Goal: Information Seeking & Learning: Learn about a topic

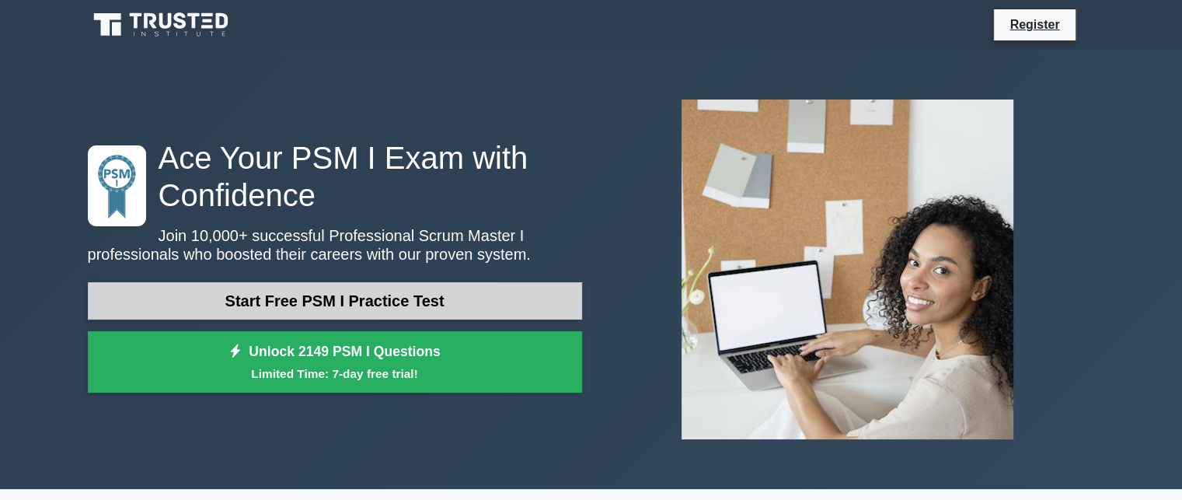
click at [299, 311] on link "Start Free PSM I Practice Test" at bounding box center [335, 300] width 494 height 37
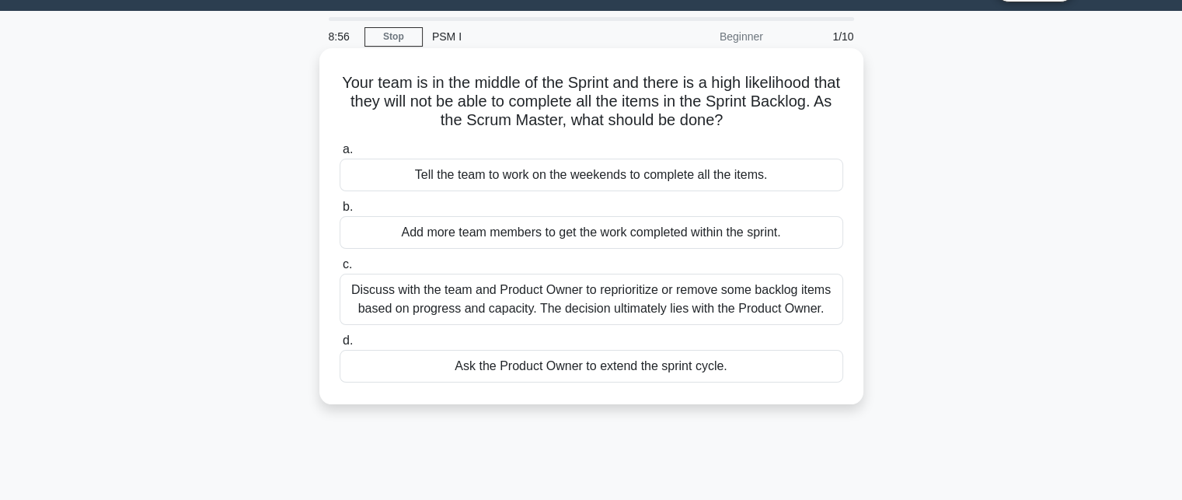
scroll to position [36, 0]
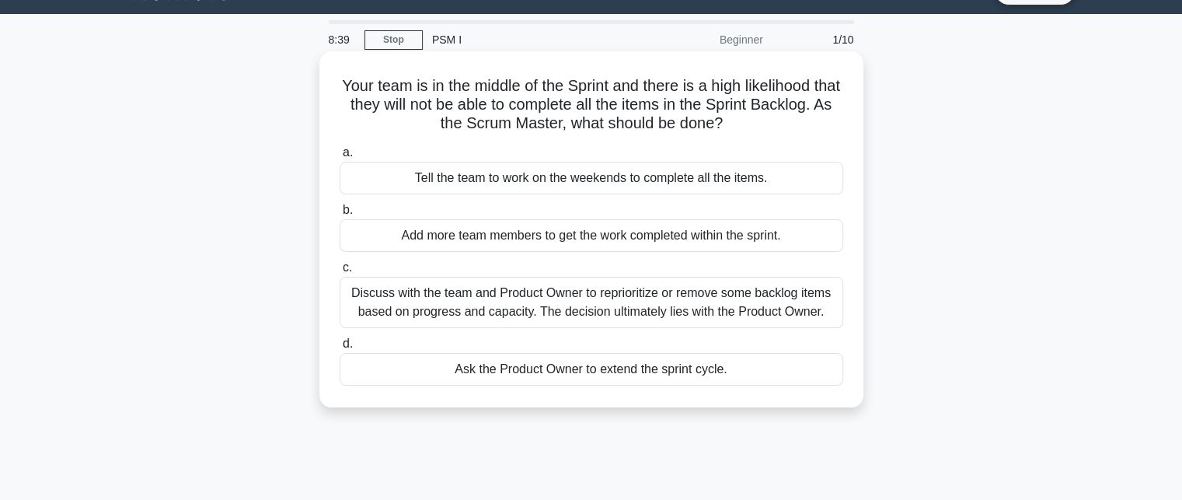
click at [536, 244] on div "Add more team members to get the work completed within the sprint." at bounding box center [592, 235] width 504 height 33
click at [340, 215] on input "b. Add more team members to get the work completed within the sprint." at bounding box center [340, 210] width 0 height 10
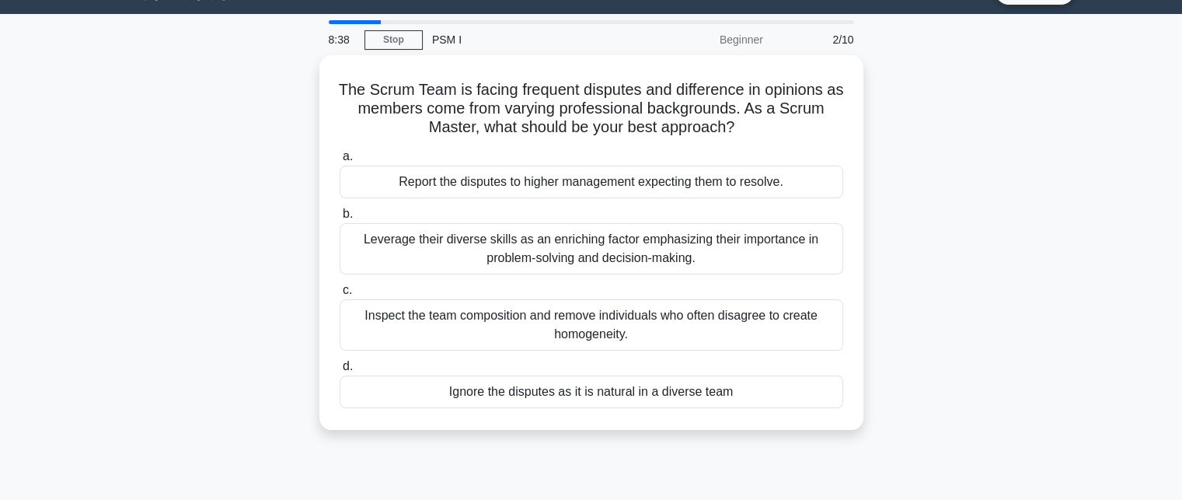
scroll to position [0, 0]
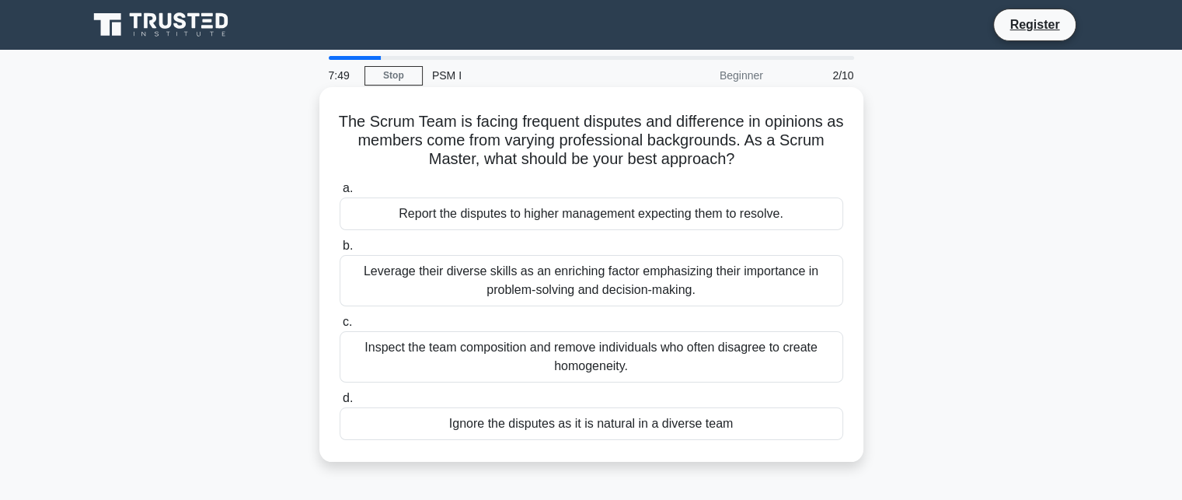
click at [435, 288] on div "Leverage their diverse skills as an enriching factor emphasizing their importan…" at bounding box center [592, 280] width 504 height 51
click at [340, 251] on input "b. Leverage their diverse skills as an enriching factor emphasizing their impor…" at bounding box center [340, 246] width 0 height 10
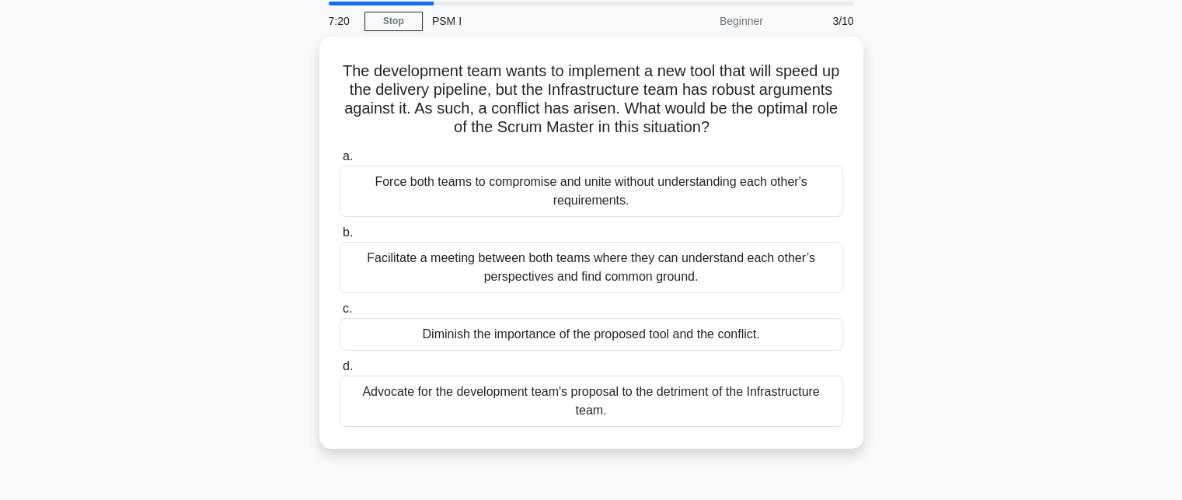
scroll to position [55, 0]
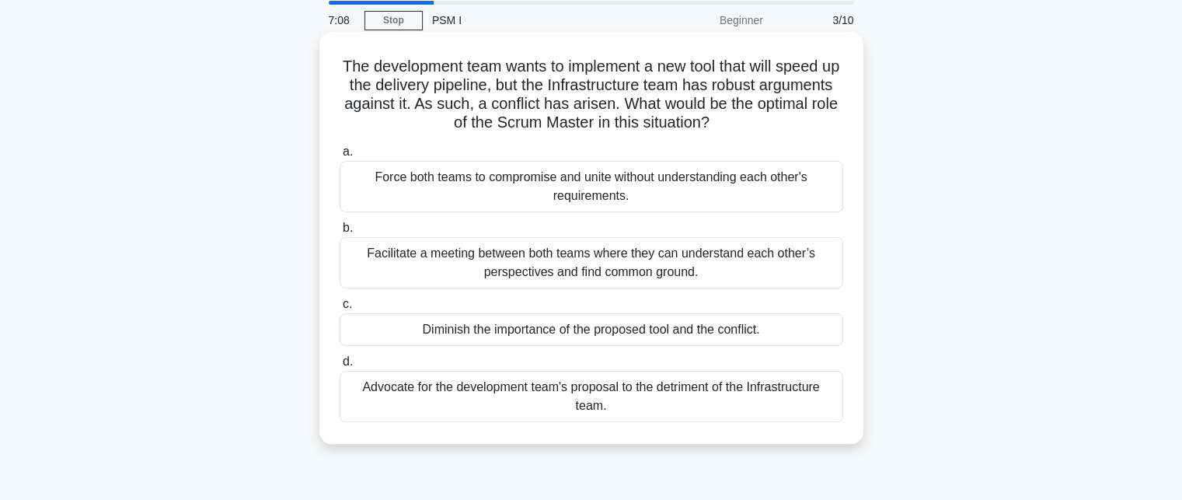
click at [454, 271] on div "Facilitate a meeting between both teams where they can understand each other’s …" at bounding box center [592, 262] width 504 height 51
click at [340, 233] on input "b. Facilitate a meeting between both teams where they can understand each other…" at bounding box center [340, 228] width 0 height 10
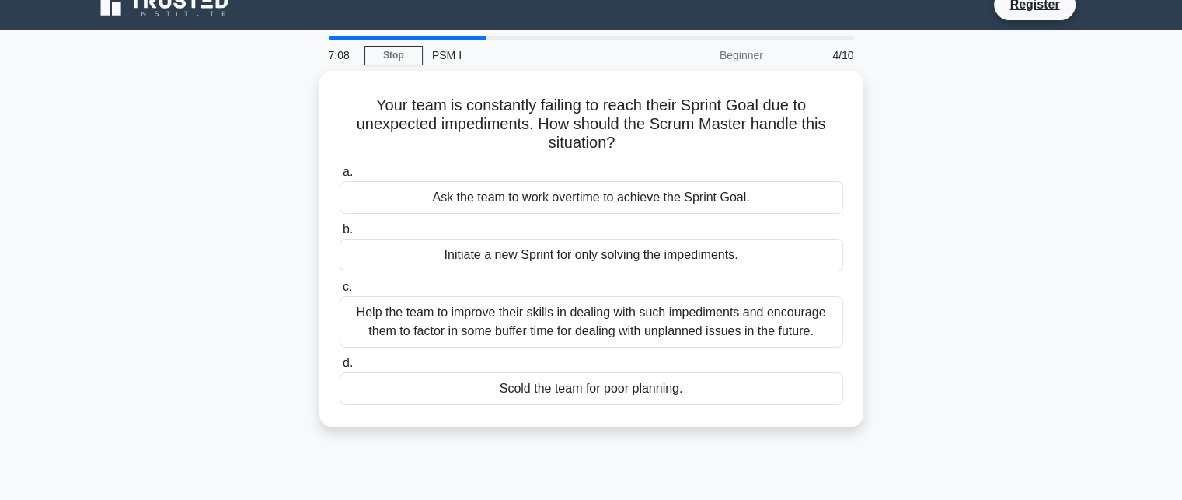
scroll to position [0, 0]
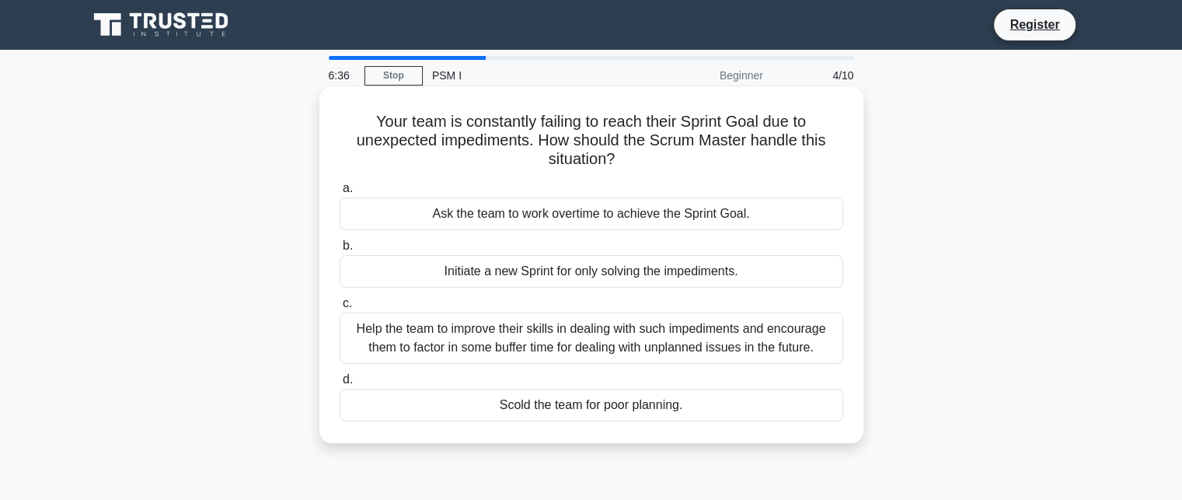
click at [502, 338] on div "Help the team to improve their skills in dealing with such impediments and enco…" at bounding box center [592, 337] width 504 height 51
click at [340, 309] on input "c. Help the team to improve their skills in dealing with such impediments and e…" at bounding box center [340, 304] width 0 height 10
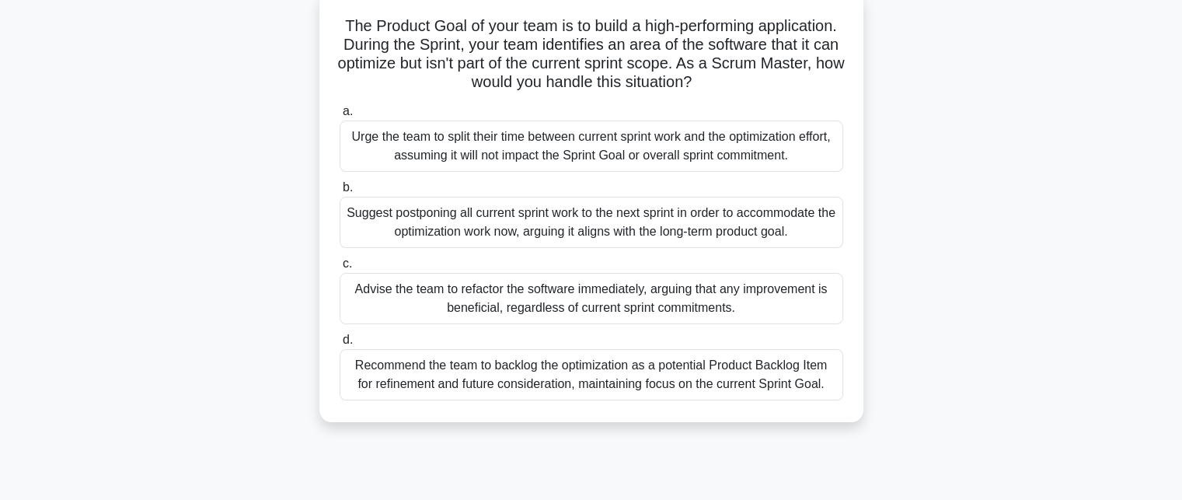
scroll to position [96, 0]
click at [556, 370] on div "Recommend the team to backlog the optimization as a potential Product Backlog I…" at bounding box center [592, 373] width 504 height 51
click at [340, 344] on input "d. Recommend the team to backlog the optimization as a potential Product Backlo…" at bounding box center [340, 339] width 0 height 10
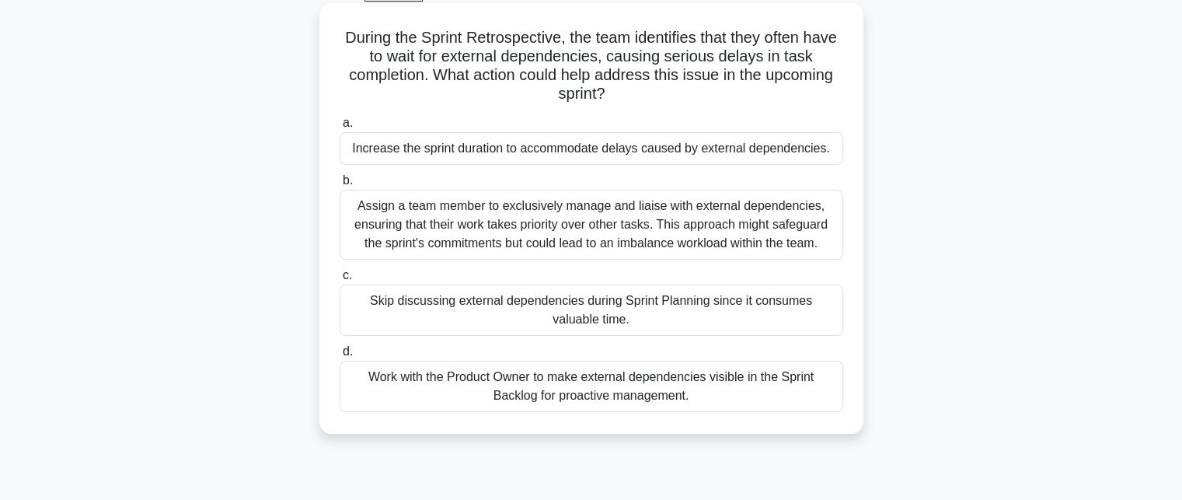
scroll to position [84, 0]
click at [622, 389] on div "Work with the Product Owner to make external dependencies visible in the Sprint…" at bounding box center [592, 386] width 504 height 51
click at [340, 357] on input "d. Work with the Product Owner to make external dependencies visible in the Spr…" at bounding box center [340, 352] width 0 height 10
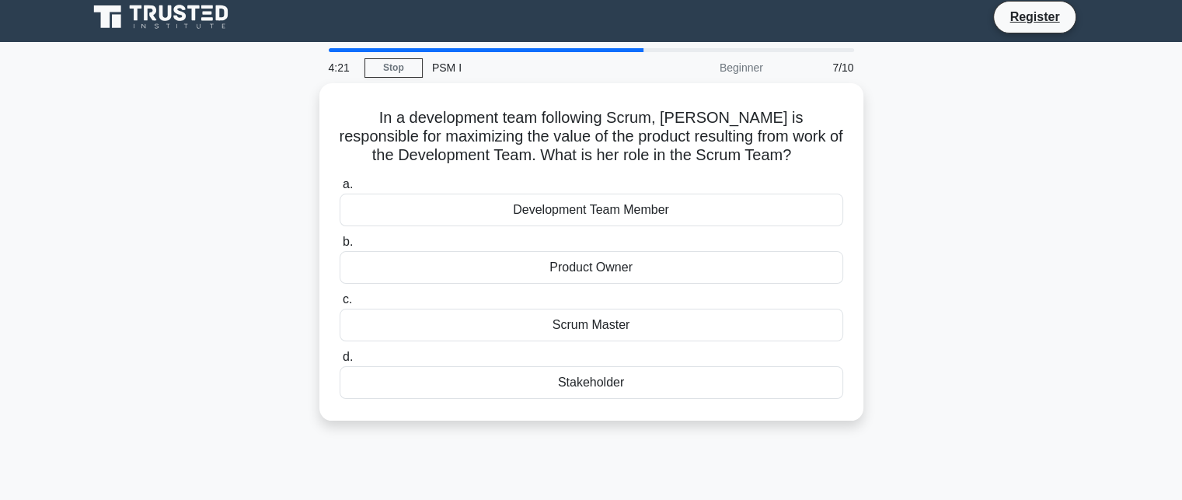
scroll to position [0, 0]
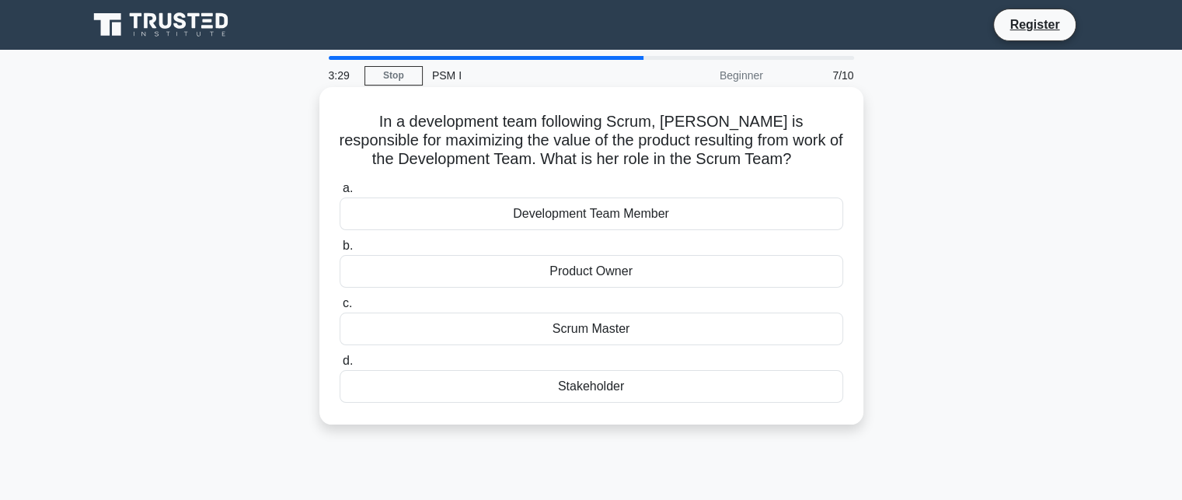
click at [636, 269] on div "Product Owner" at bounding box center [592, 271] width 504 height 33
click at [340, 251] on input "b. Product Owner" at bounding box center [340, 246] width 0 height 10
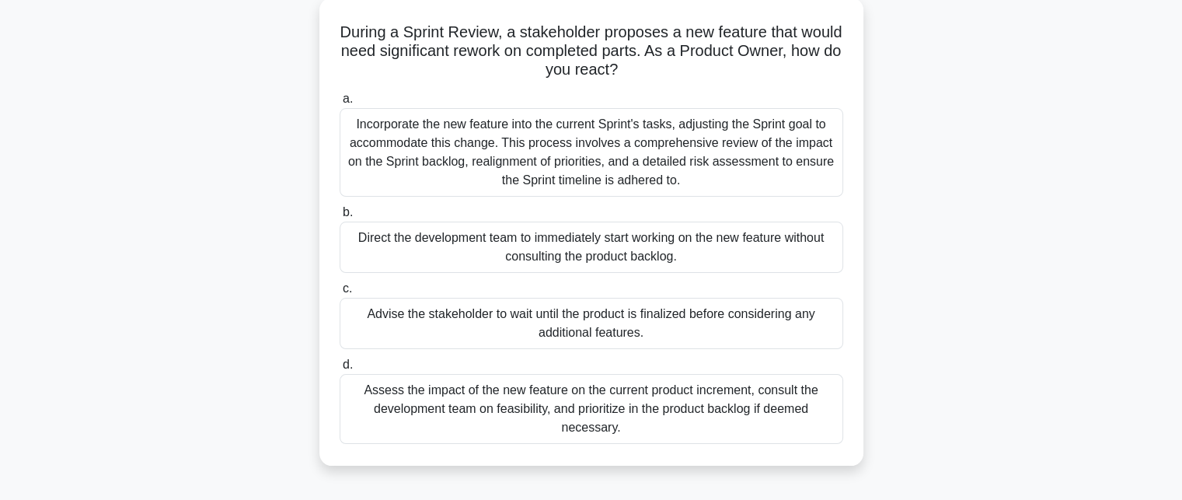
scroll to position [90, 0]
click at [577, 404] on div "Assess the impact of the new feature on the current product increment, consult …" at bounding box center [592, 408] width 504 height 70
click at [340, 369] on input "d. Assess the impact of the new feature on the current product increment, consu…" at bounding box center [340, 364] width 0 height 10
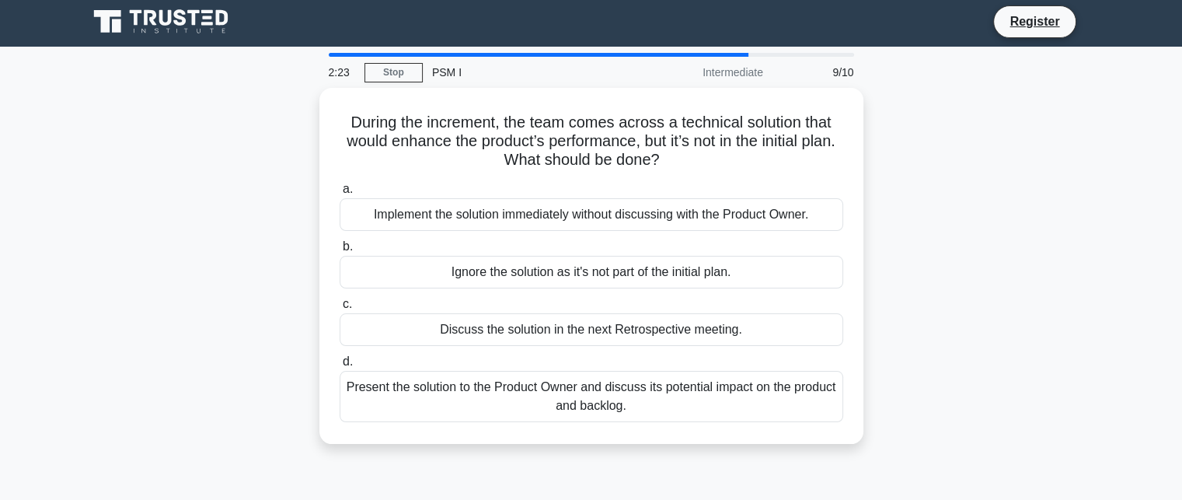
scroll to position [0, 0]
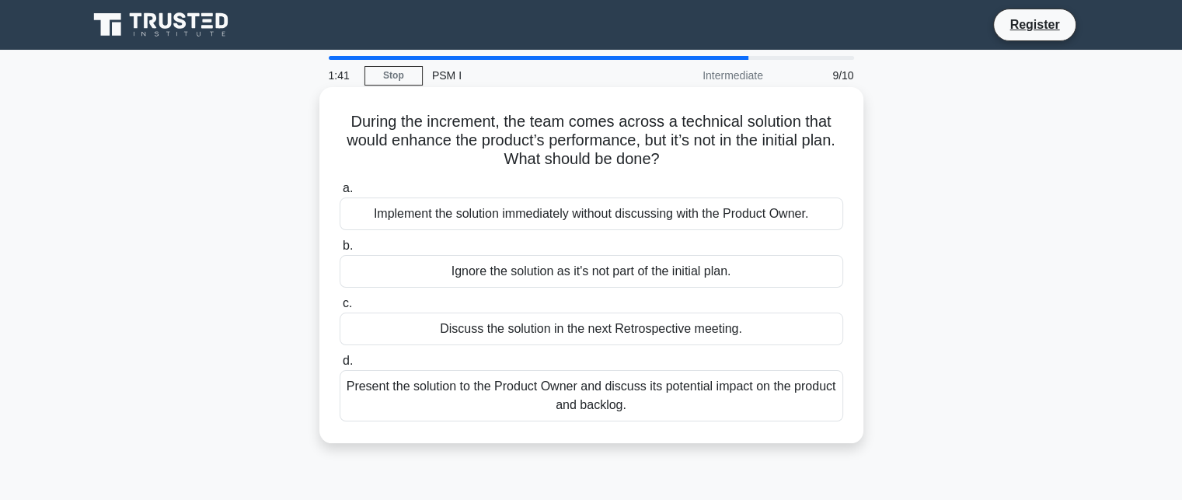
click at [701, 330] on div "Discuss the solution in the next Retrospective meeting." at bounding box center [592, 328] width 504 height 33
click at [340, 309] on input "c. Discuss the solution in the next Retrospective meeting." at bounding box center [340, 304] width 0 height 10
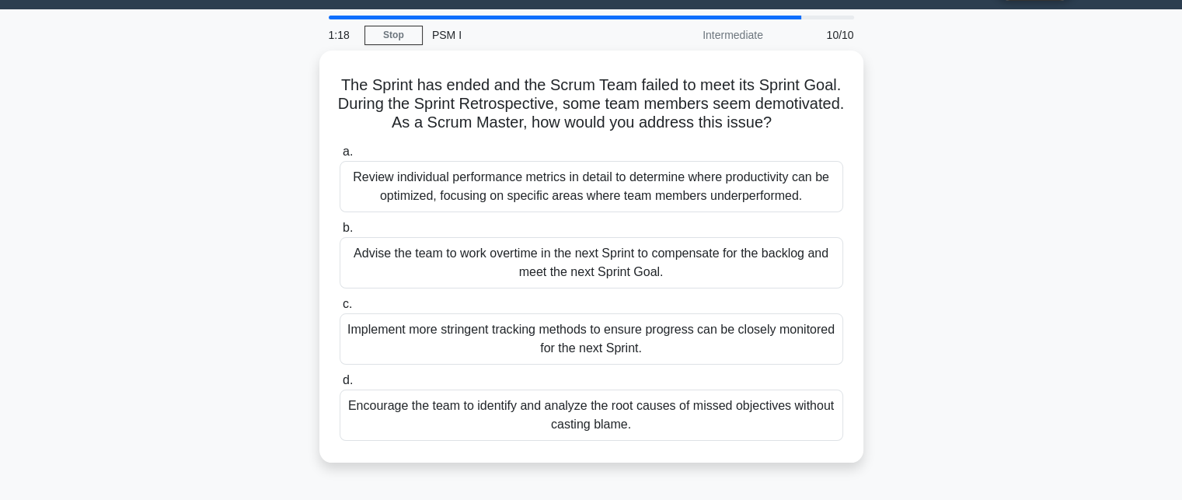
scroll to position [42, 0]
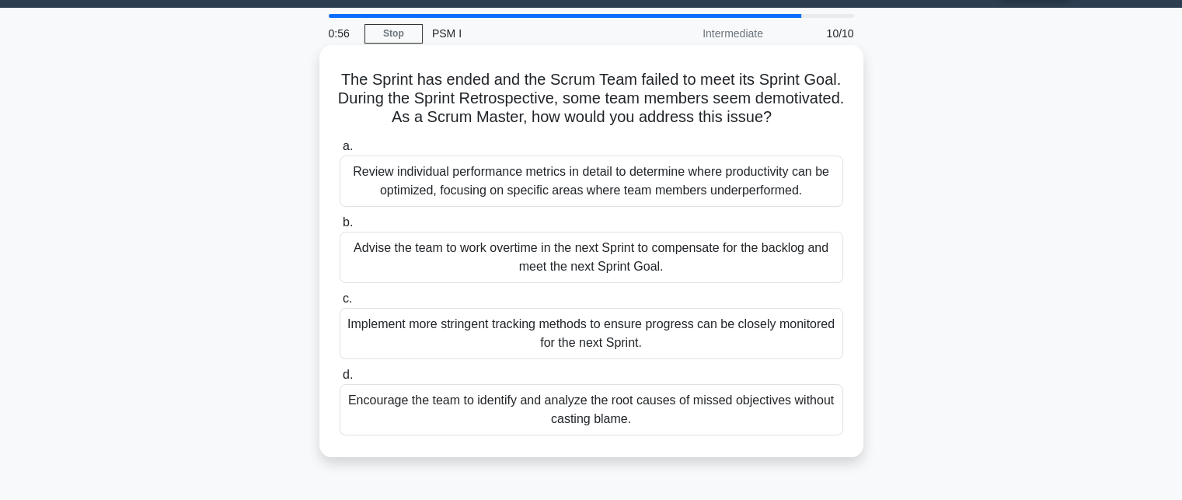
click at [588, 342] on div "Implement more stringent tracking methods to ensure progress can be closely mon…" at bounding box center [592, 333] width 504 height 51
click at [340, 304] on input "c. Implement more stringent tracking methods to ensure progress can be closely …" at bounding box center [340, 299] width 0 height 10
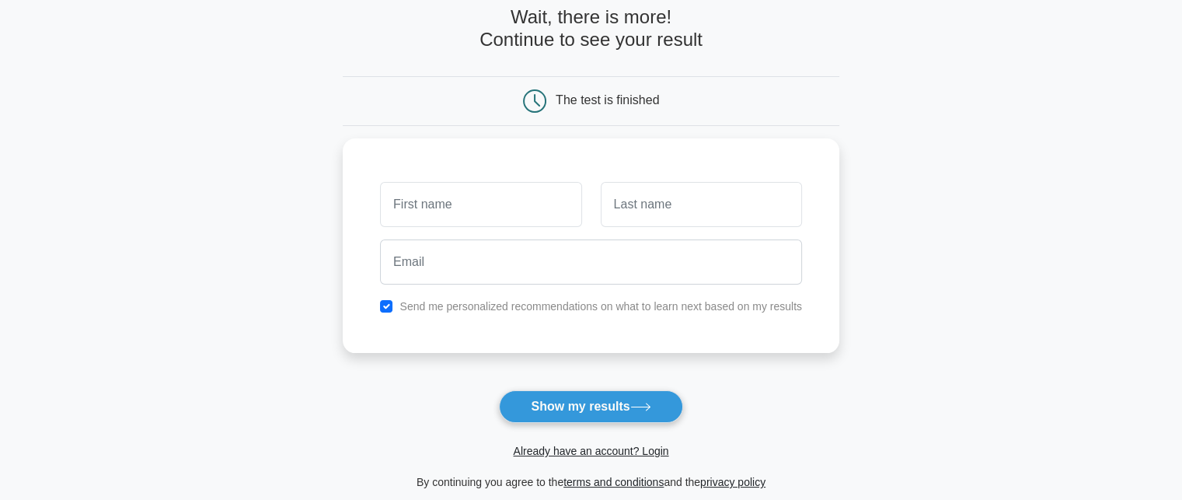
scroll to position [84, 0]
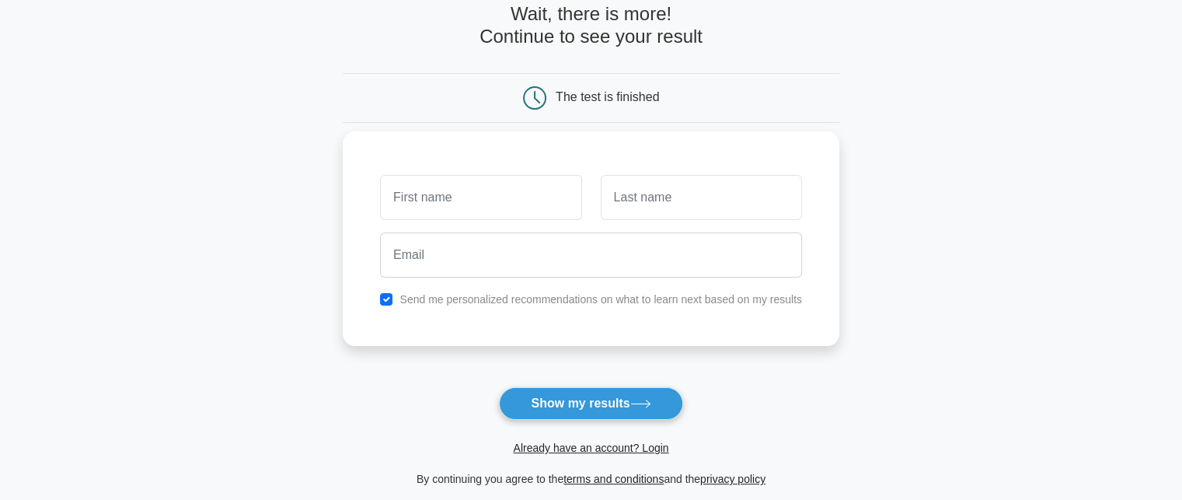
click at [514, 204] on input "text" at bounding box center [480, 197] width 201 height 45
drag, startPoint x: 556, startPoint y: 192, endPoint x: 537, endPoint y: 192, distance: 18.7
click at [537, 192] on input "[PERSON_NAME]" at bounding box center [480, 197] width 201 height 45
type input "Awuni"
click at [698, 208] on input "text" at bounding box center [701, 197] width 201 height 45
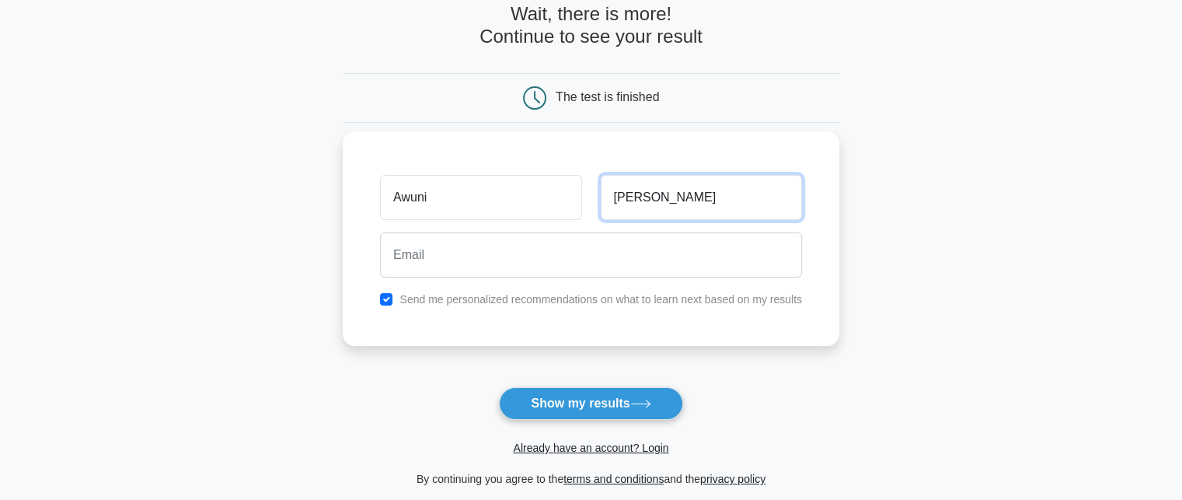
type input "[PERSON_NAME]"
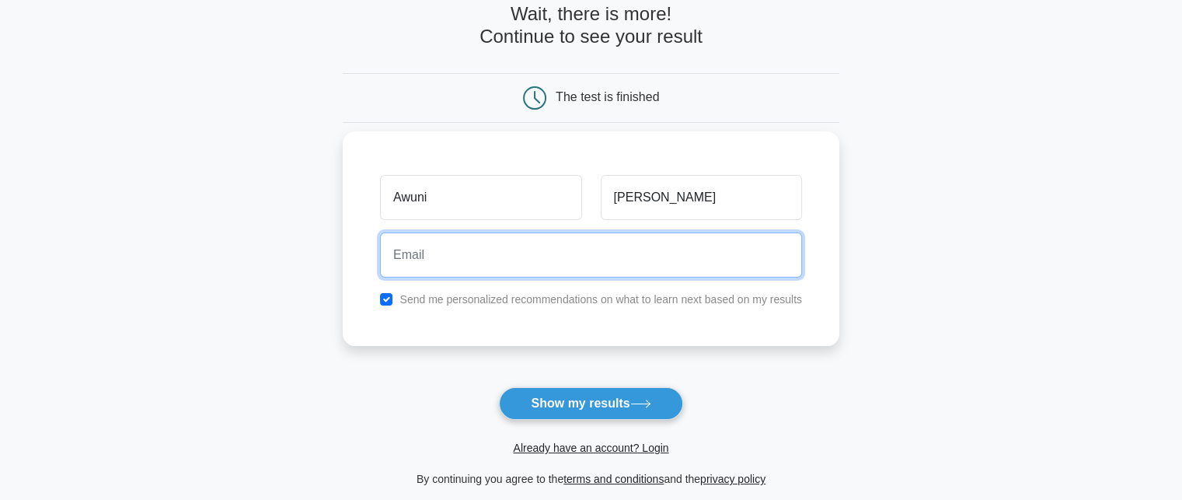
click at [498, 270] on input "email" at bounding box center [591, 254] width 422 height 45
type input "[EMAIL_ADDRESS][DOMAIN_NAME]"
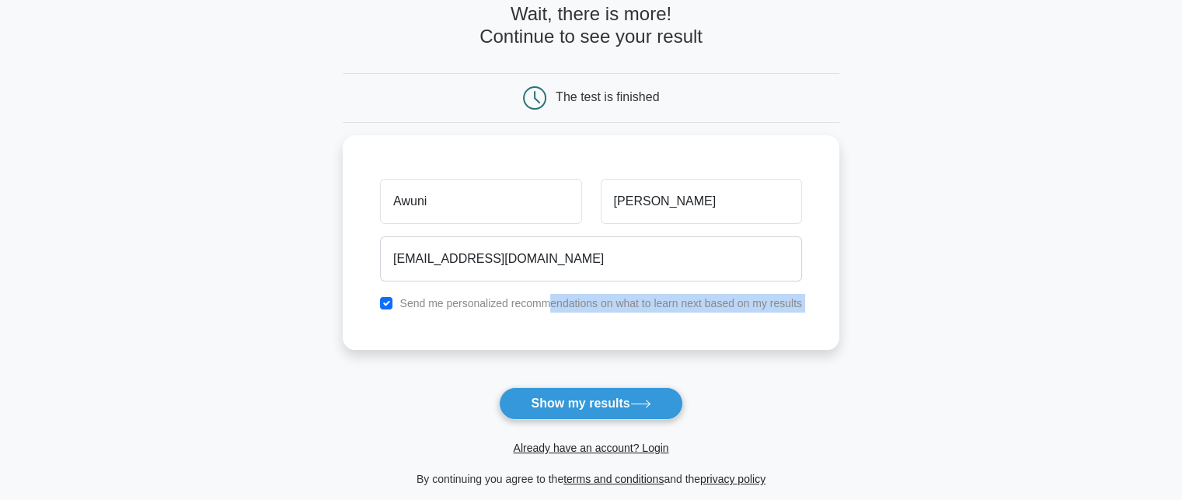
drag, startPoint x: 552, startPoint y: 313, endPoint x: 564, endPoint y: 358, distance: 46.8
click at [564, 358] on form "Wait, there is more! Continue to see your result The test is finished [PERSON_N…" at bounding box center [591, 245] width 497 height 485
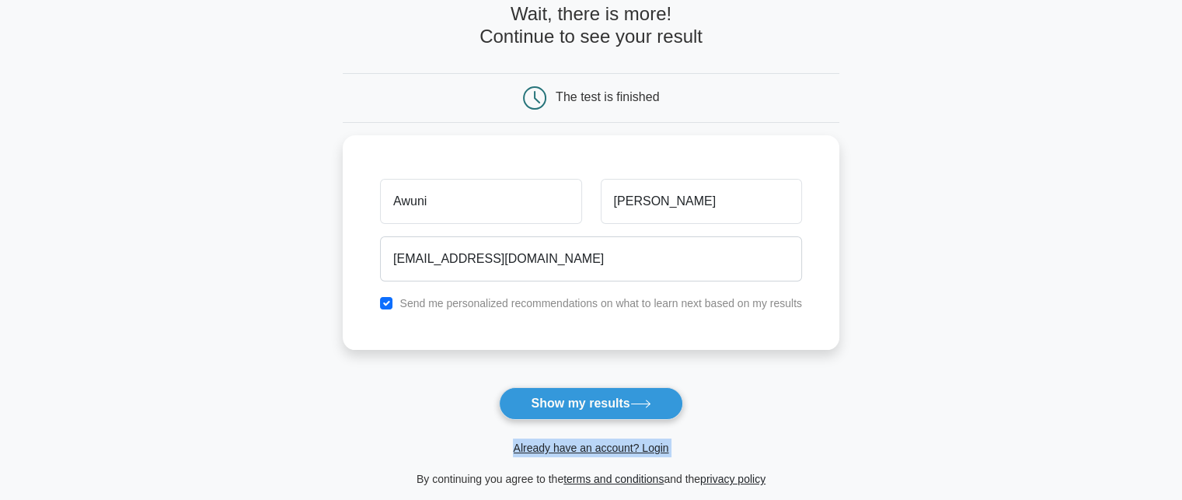
click at [564, 358] on form "Wait, there is more! Continue to see your result The test is finished [PERSON_N…" at bounding box center [591, 245] width 497 height 485
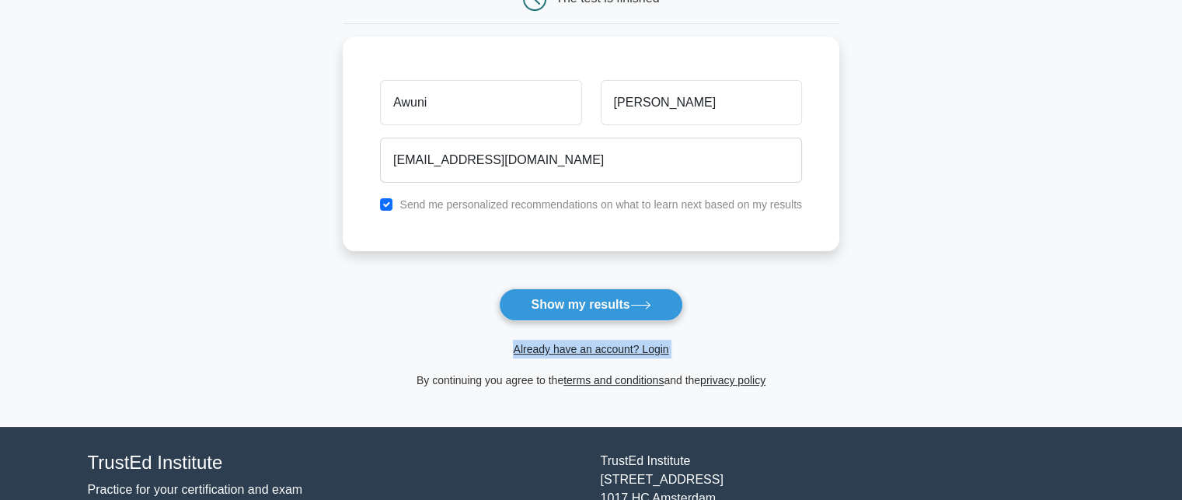
scroll to position [191, 0]
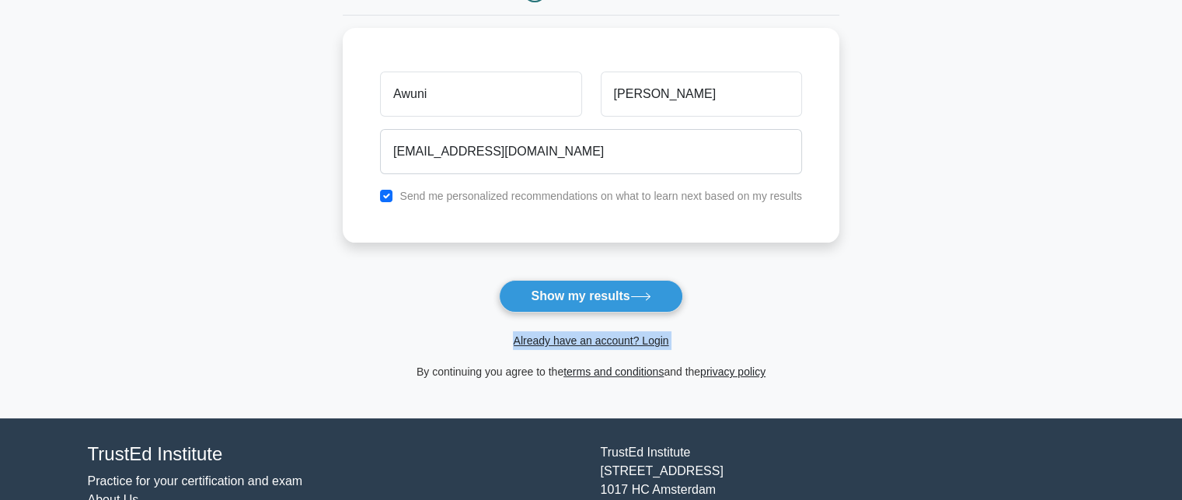
click at [805, 316] on div "Already have an account? Login" at bounding box center [591, 330] width 497 height 37
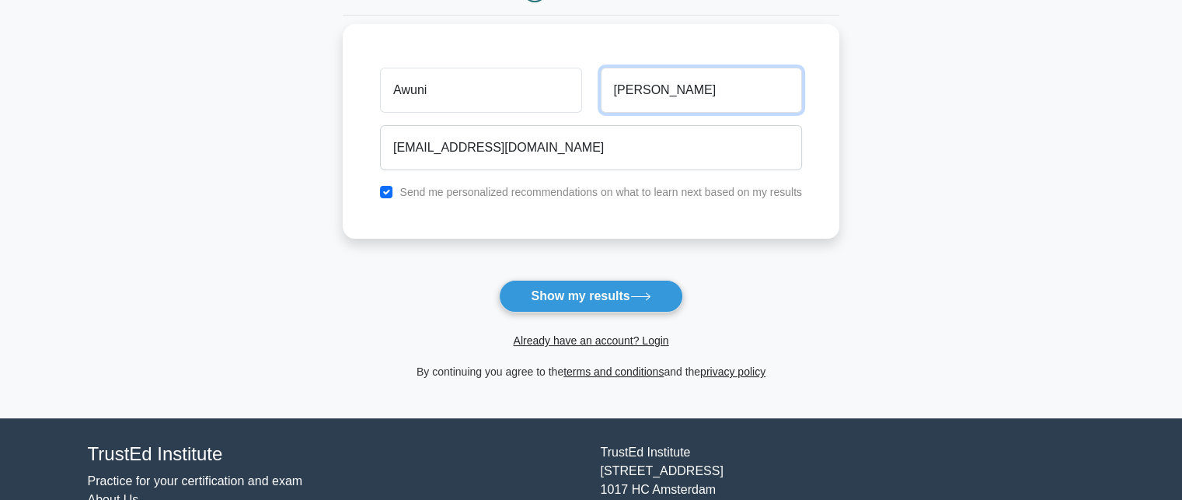
click at [658, 90] on input "[PERSON_NAME]" at bounding box center [701, 90] width 201 height 45
type input "I"
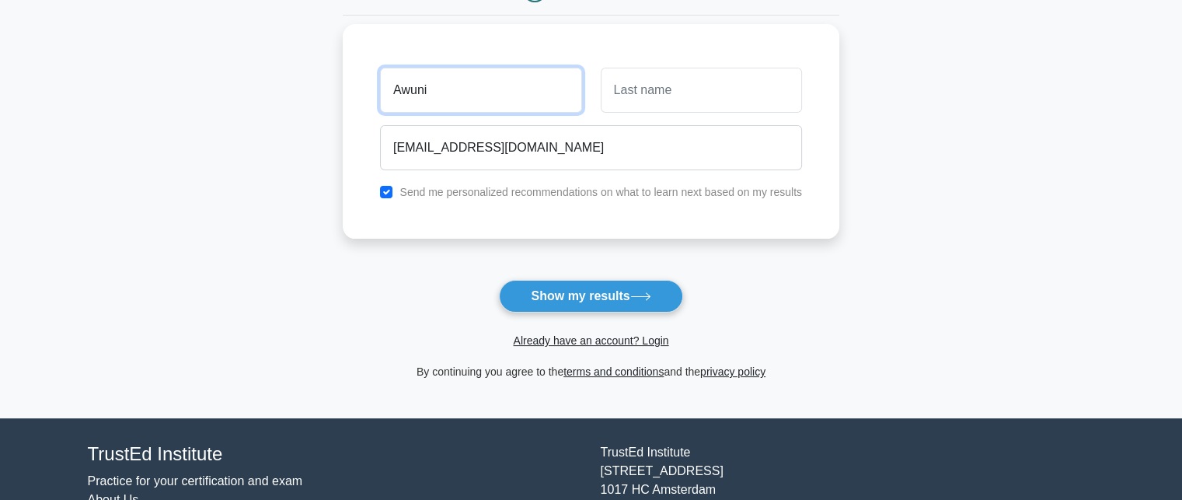
click at [440, 80] on input "Awuni" at bounding box center [480, 90] width 201 height 45
type input "A"
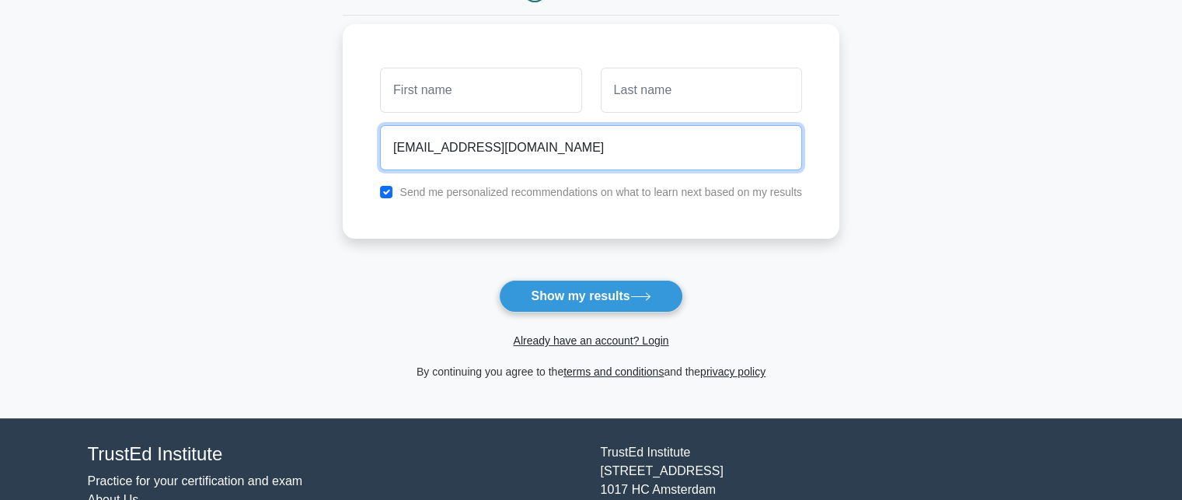
click at [545, 142] on input "[EMAIL_ADDRESS][DOMAIN_NAME]" at bounding box center [591, 147] width 422 height 45
type input "a"
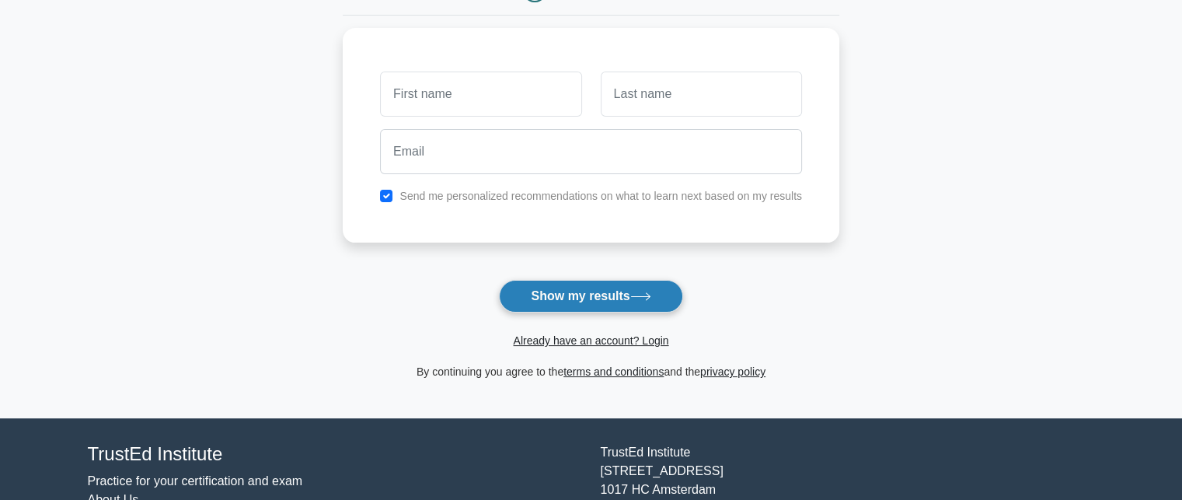
click at [628, 291] on button "Show my results" at bounding box center [590, 296] width 183 height 33
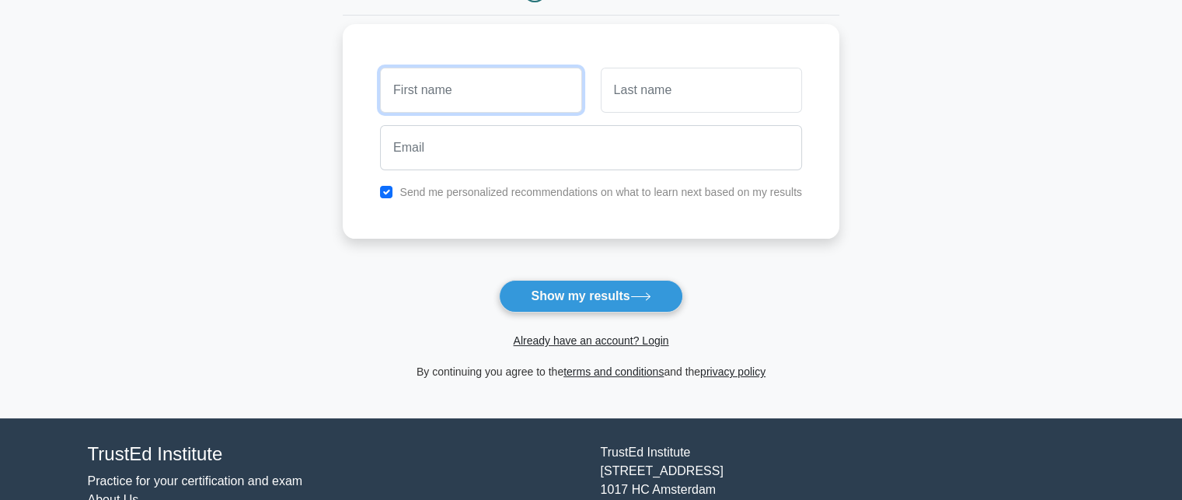
click at [500, 88] on input "text" at bounding box center [480, 90] width 201 height 45
type input "Awuni"
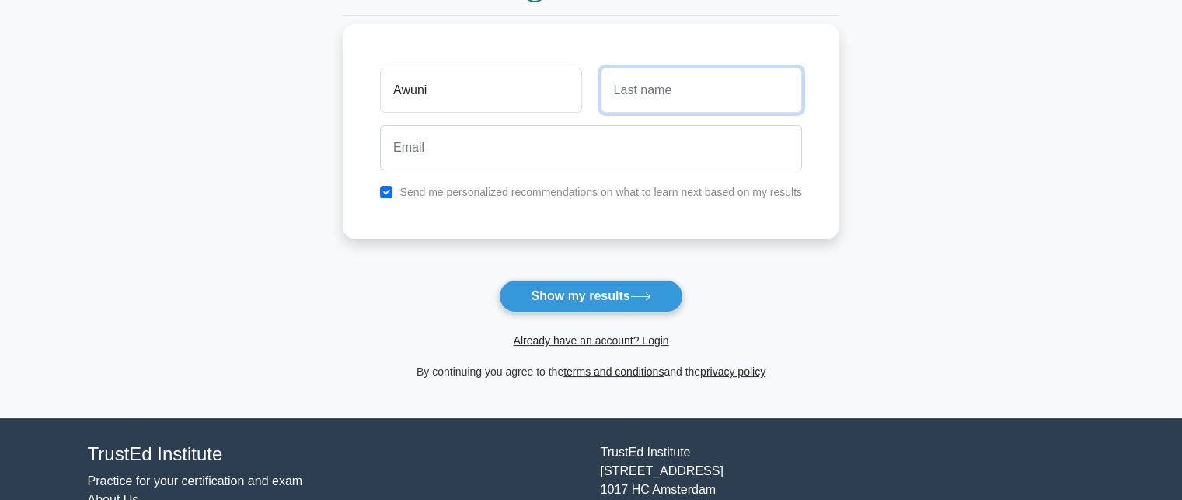
click at [622, 88] on input "text" at bounding box center [701, 90] width 201 height 45
type input "[PERSON_NAME]"
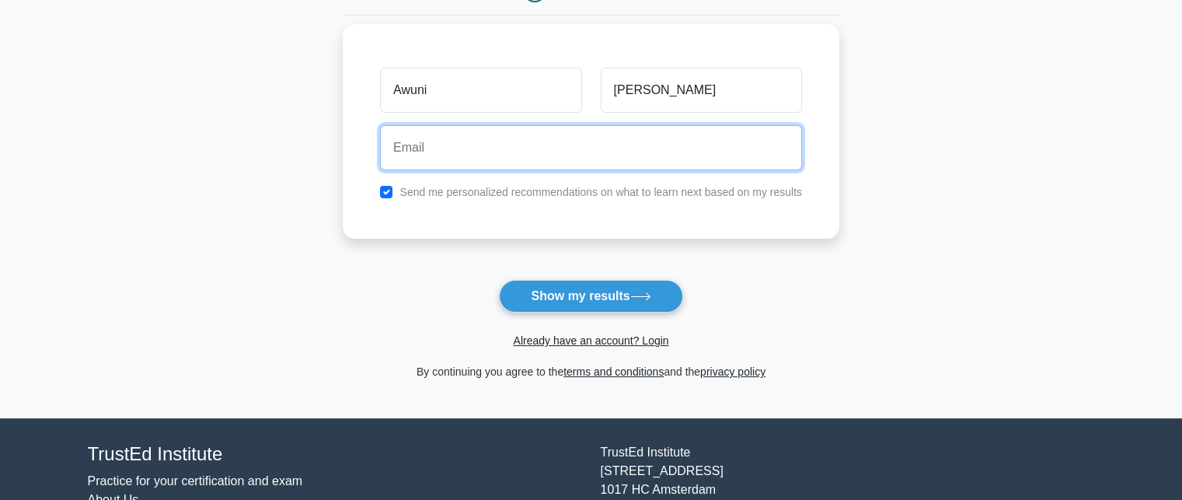
click at [473, 165] on input "email" at bounding box center [591, 147] width 422 height 45
type input "[EMAIL_ADDRESS][DOMAIN_NAME]"
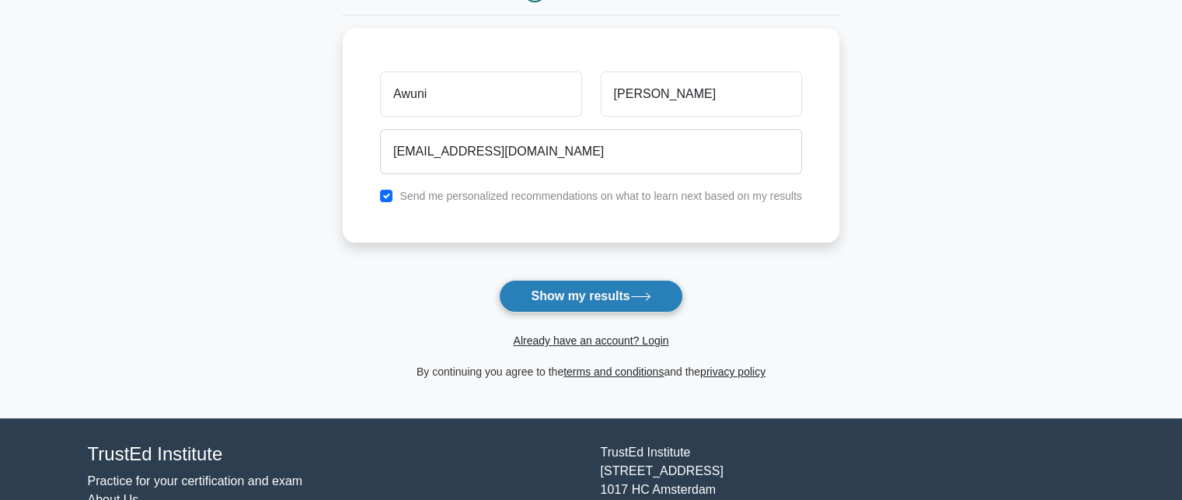
click at [560, 288] on button "Show my results" at bounding box center [590, 296] width 183 height 33
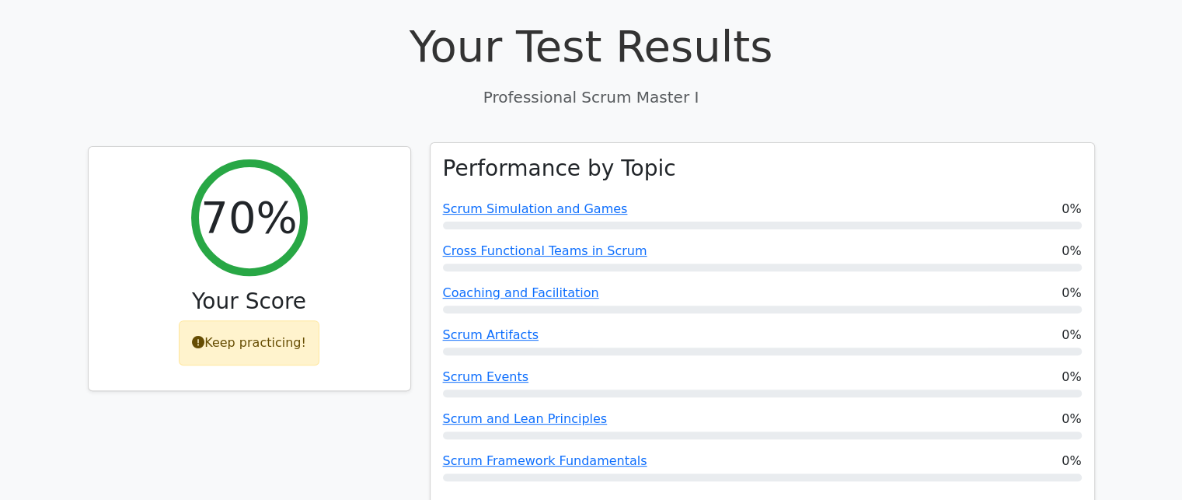
scroll to position [487, 0]
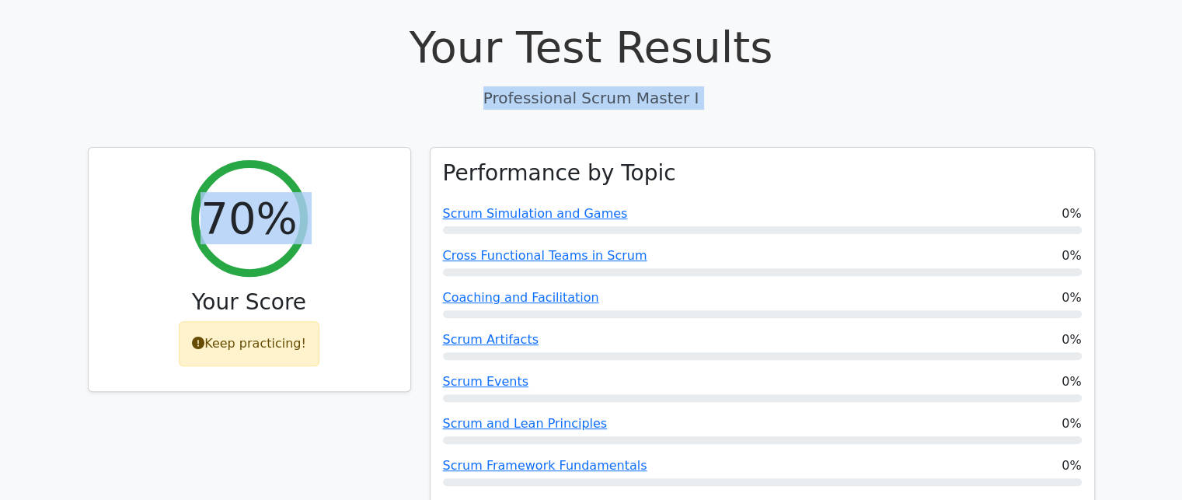
drag, startPoint x: 25, startPoint y: 53, endPoint x: 57, endPoint y: 262, distance: 211.5
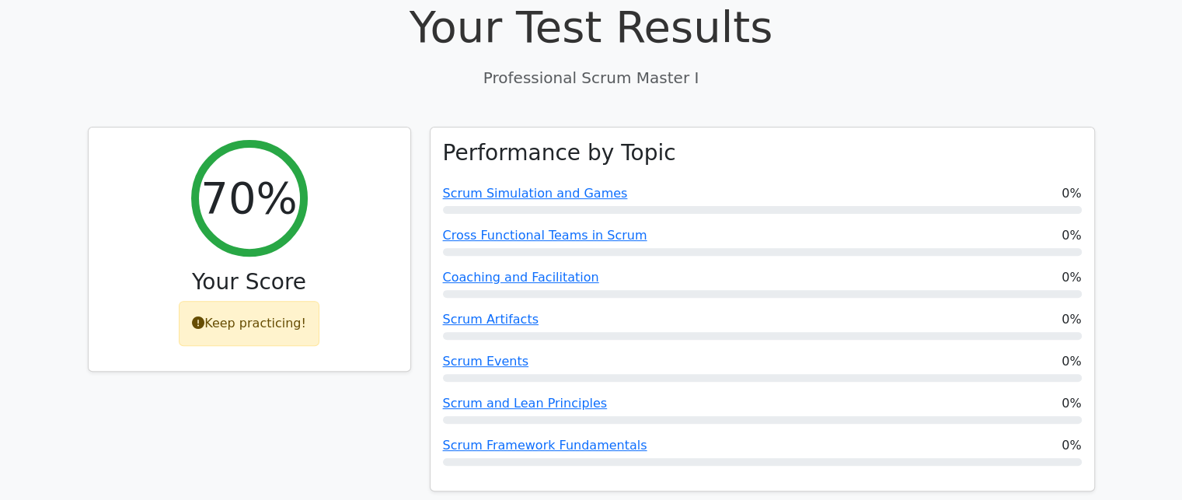
scroll to position [512, 0]
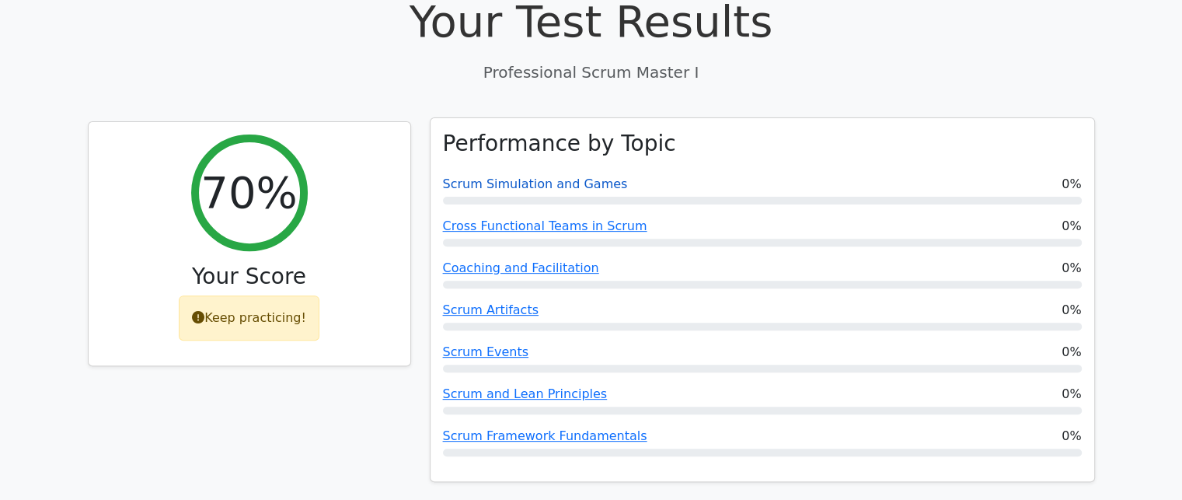
click at [551, 176] on link "Scrum Simulation and Games" at bounding box center [535, 183] width 185 height 15
